Goal: Information Seeking & Learning: Check status

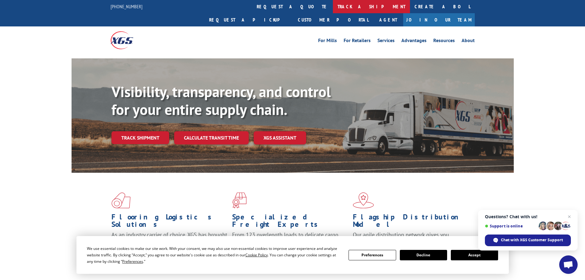
click at [333, 6] on link "track a shipment" at bounding box center [371, 6] width 77 height 13
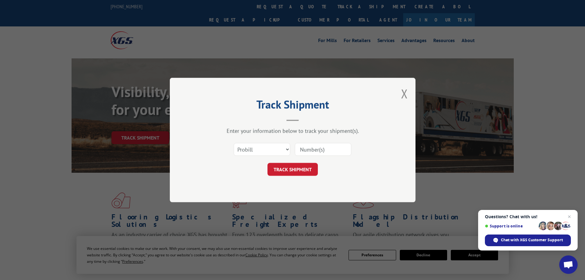
drag, startPoint x: 339, startPoint y: 141, endPoint x: 336, endPoint y: 154, distance: 12.8
paste input "17517273"
type input "17517273"
click at [301, 167] on button "TRACK SHIPMENT" at bounding box center [293, 169] width 50 height 13
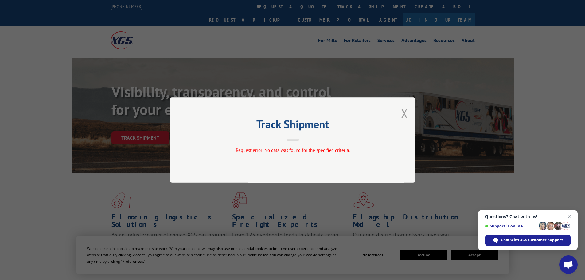
click at [405, 118] on button "Close modal" at bounding box center [404, 113] width 7 height 16
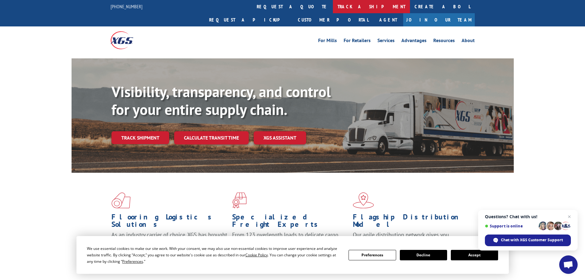
click at [333, 8] on link "track a shipment" at bounding box center [371, 6] width 77 height 13
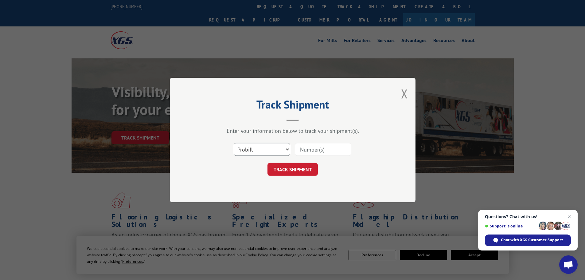
click at [268, 152] on select "Select category... Probill BOL PO" at bounding box center [262, 149] width 57 height 13
select select "bol"
click at [234, 143] on select "Select category... Probill BOL PO" at bounding box center [262, 149] width 57 height 13
paste input "5235573"
click at [303, 150] on input "5235573" at bounding box center [323, 149] width 57 height 13
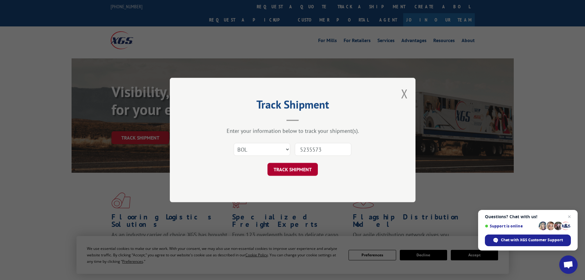
type input "5235573"
click at [303, 174] on button "TRACK SHIPMENT" at bounding box center [293, 169] width 50 height 13
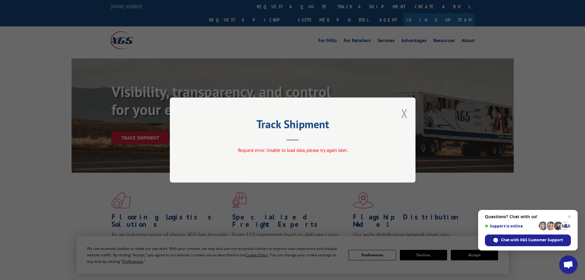
click at [405, 115] on button "Close modal" at bounding box center [404, 113] width 7 height 16
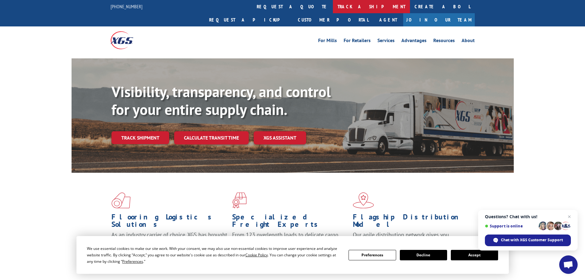
click at [333, 11] on link "track a shipment" at bounding box center [371, 6] width 77 height 13
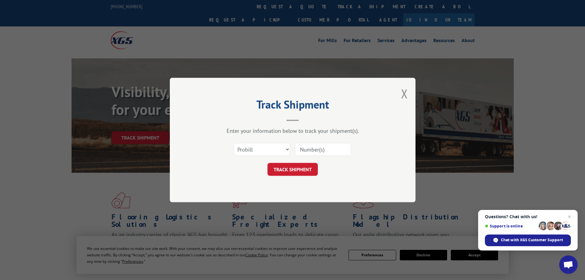
click at [305, 146] on input at bounding box center [323, 149] width 57 height 13
type input "17517273"
click at [278, 167] on button "TRACK SHIPMENT" at bounding box center [293, 169] width 50 height 13
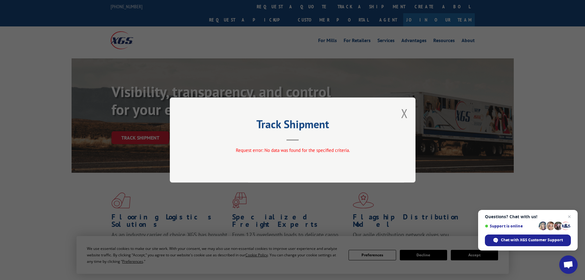
click at [409, 118] on div "Track Shipment Request error: No data was found for the specified criteria." at bounding box center [293, 139] width 246 height 85
click at [405, 114] on button "Close modal" at bounding box center [404, 113] width 7 height 16
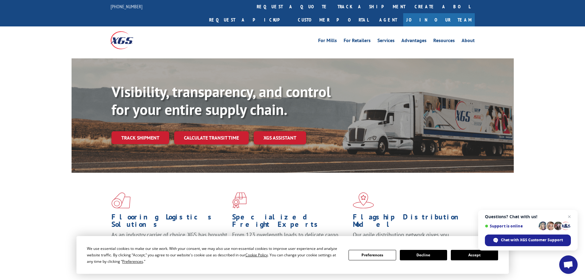
click at [464, 255] on button "Accept" at bounding box center [474, 255] width 47 height 10
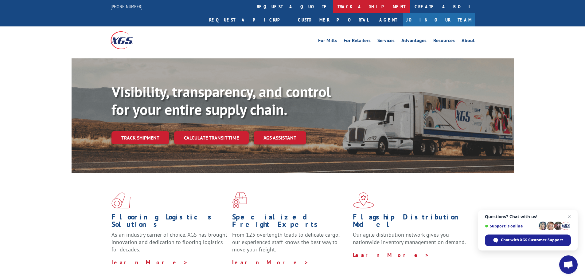
click at [333, 4] on link "track a shipment" at bounding box center [371, 6] width 77 height 13
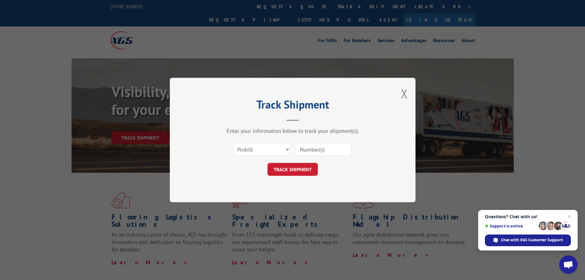
click at [317, 148] on input at bounding box center [323, 149] width 57 height 13
paste input "17517273"
type input "17517273"
click at [308, 168] on button "TRACK SHIPMENT" at bounding box center [293, 169] width 50 height 13
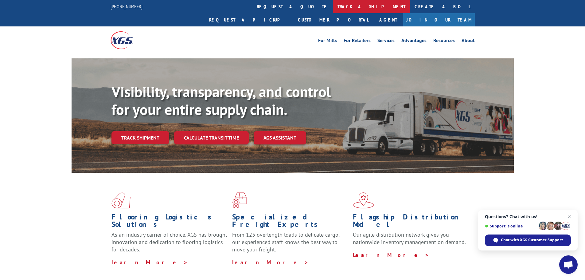
click at [333, 12] on link "track a shipment" at bounding box center [371, 6] width 77 height 13
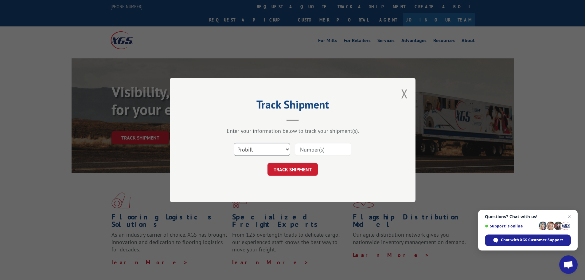
click at [272, 147] on select "Select category... Probill BOL PO" at bounding box center [262, 149] width 57 height 13
click at [234, 143] on select "Select category... Probill BOL PO" at bounding box center [262, 149] width 57 height 13
click at [262, 146] on select "Select category... Probill BOL PO" at bounding box center [262, 149] width 57 height 13
select select "po"
click at [234, 143] on select "Select category... Probill BOL PO" at bounding box center [262, 149] width 57 height 13
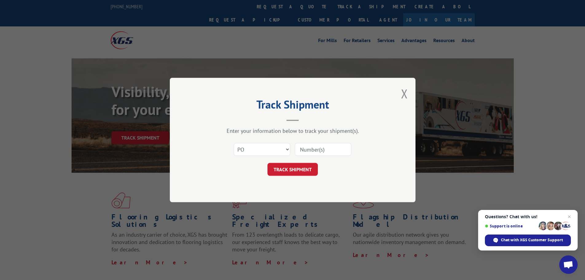
paste input "62531175"
type input "62531175"
click at [306, 165] on button "TRACK SHIPMENT" at bounding box center [293, 169] width 50 height 13
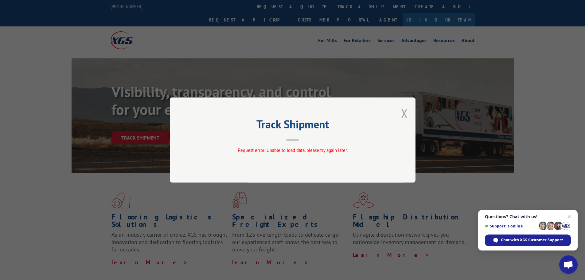
click at [407, 115] on button "Close modal" at bounding box center [404, 113] width 7 height 16
